Goal: Go to known website: Access a specific website the user already knows

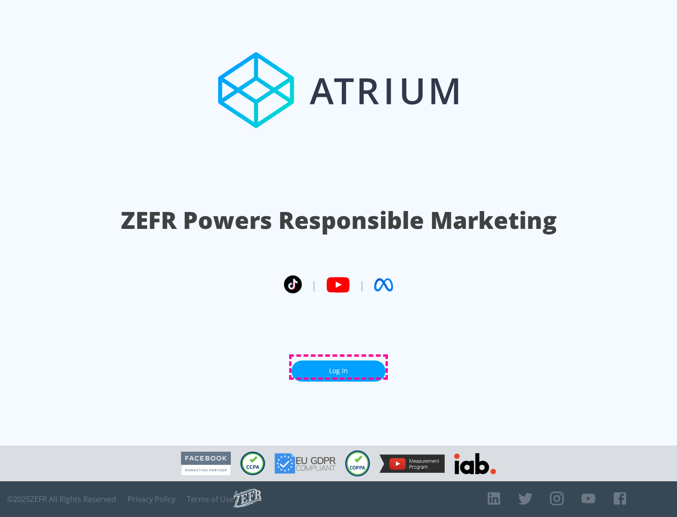
click at [338, 367] on link "Log In" at bounding box center [338, 370] width 94 height 21
